Goal: Book appointment/travel/reservation

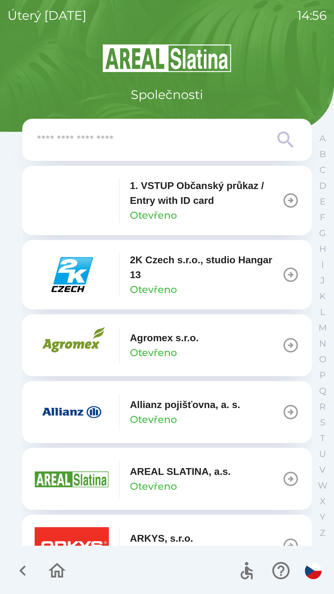
click at [164, 410] on p "Allianz pojišťovna, a. s." at bounding box center [185, 404] width 110 height 15
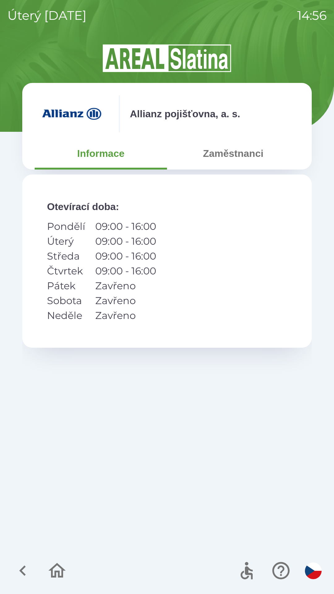
click at [238, 158] on button "Zaměstnanci" at bounding box center [233, 153] width 132 height 22
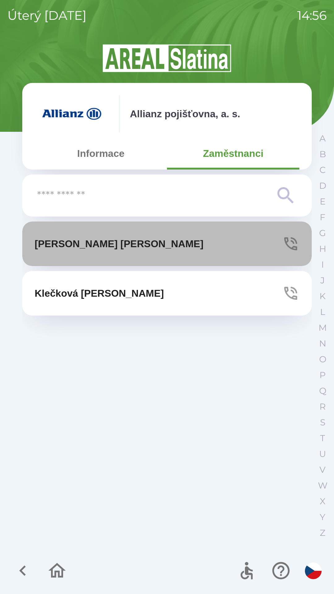
click at [169, 241] on button "[PERSON_NAME]" at bounding box center [166, 243] width 289 height 45
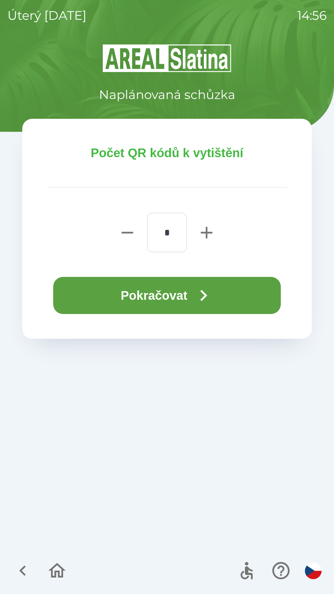
click at [193, 289] on button "Pokračovat" at bounding box center [167, 295] width 228 height 37
